Goal: Check status: Check status

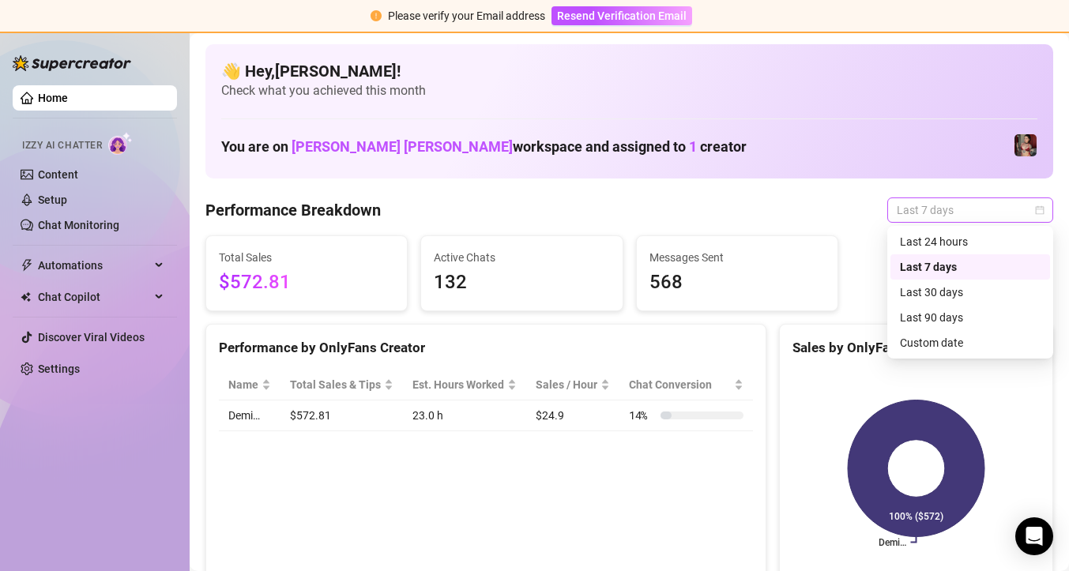
click at [974, 213] on span "Last 7 days" at bounding box center [970, 210] width 147 height 24
click at [929, 341] on div "Custom date" at bounding box center [970, 342] width 141 height 17
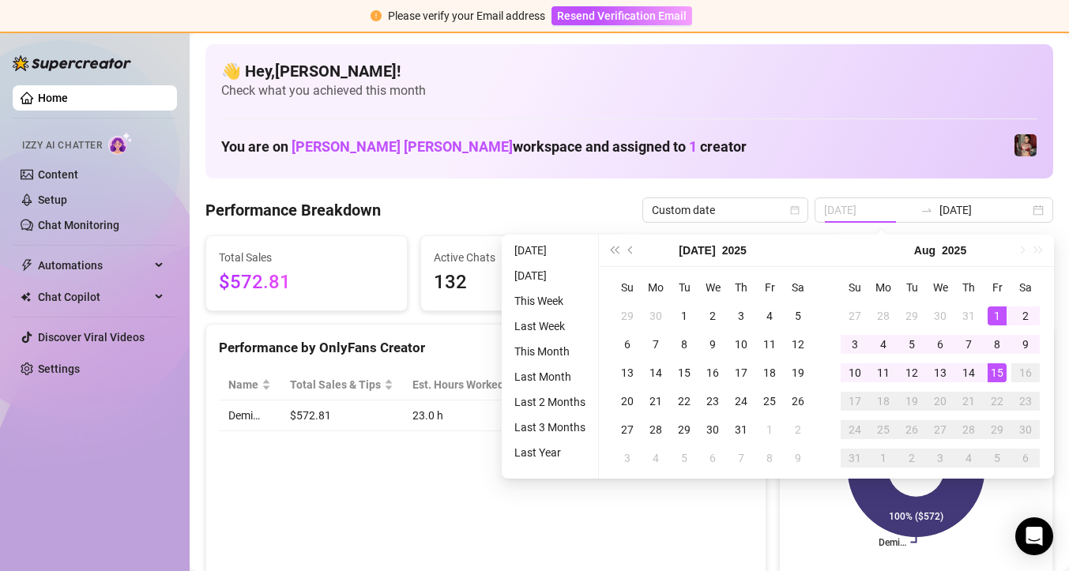
type input "[DATE]"
click at [994, 318] on div "1" at bounding box center [997, 316] width 19 height 19
type input "[DATE]"
click at [998, 370] on div "15" at bounding box center [997, 372] width 19 height 19
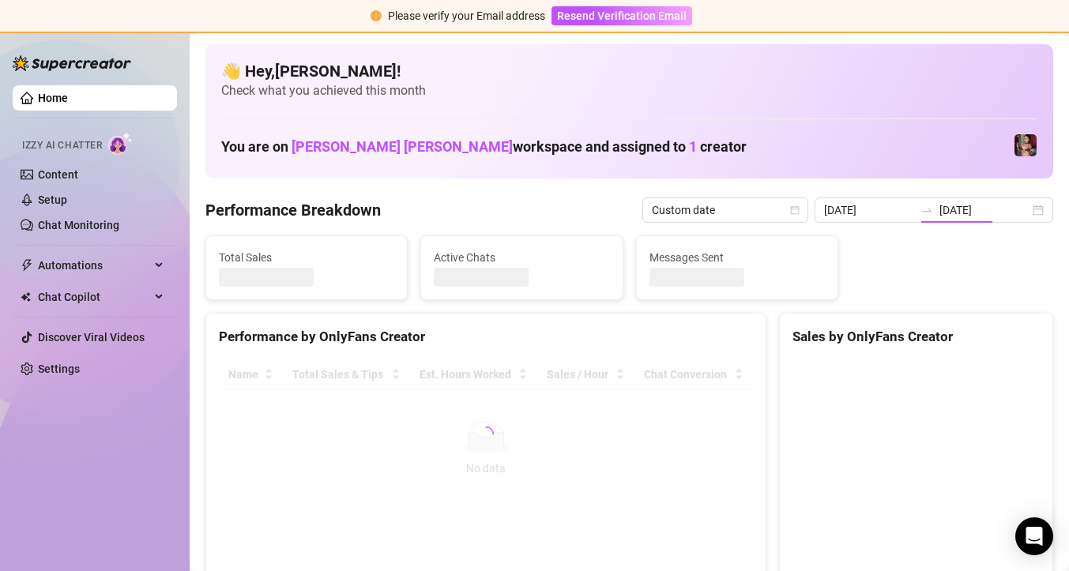
type input "[DATE]"
